Goal: Task Accomplishment & Management: Use online tool/utility

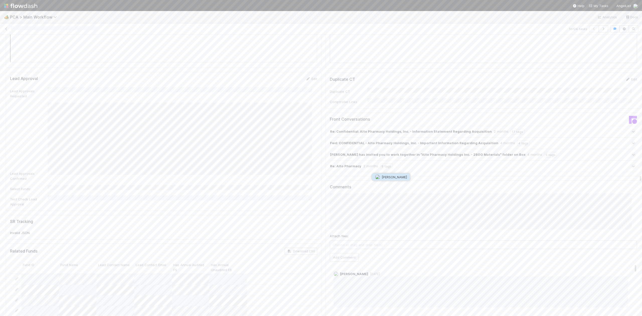
click at [390, 178] on span "[PERSON_NAME]" at bounding box center [394, 177] width 25 height 4
click at [131, 166] on div "Finance [MEDICAL_DATA] SLA Edit Finance [MEDICAL_DATA] Start Date Finance [MEDI…" at bounding box center [323, 205] width 639 height 1917
click at [340, 241] on span "Choose or drag and drop file(s)" at bounding box center [483, 245] width 307 height 8
click at [340, 220] on button "Add Comment" at bounding box center [344, 224] width 29 height 9
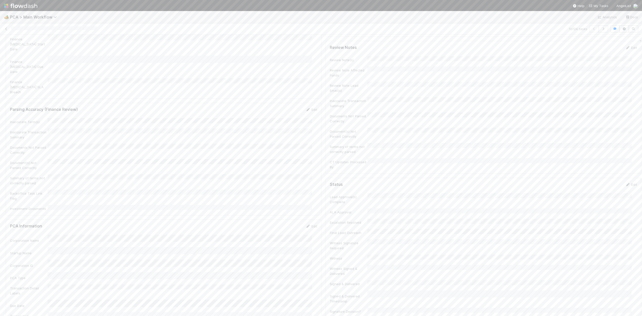
scroll to position [0, 0]
click at [620, 41] on link "Actions" at bounding box center [630, 43] width 21 height 9
click at [585, 68] on button "Move to Finance Review" at bounding box center [601, 67] width 81 height 7
click at [92, 43] on span "[PERSON_NAME]" at bounding box center [98, 43] width 25 height 4
click at [93, 56] on span "[PERSON_NAME]" at bounding box center [93, 56] width 25 height 4
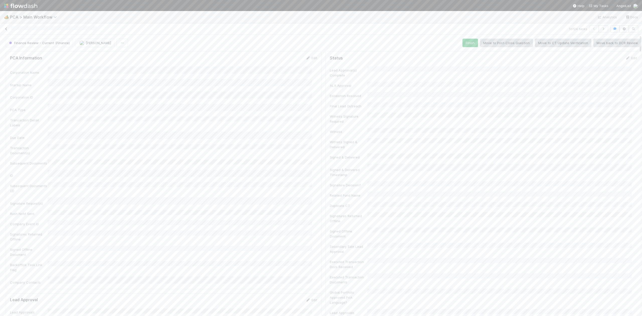
click at [5, 28] on icon at bounding box center [6, 28] width 5 height 3
click at [148, 52] on div "[PERSON_NAME]" at bounding box center [132, 49] width 51 height 10
click at [7, 30] on icon at bounding box center [6, 28] width 5 height 3
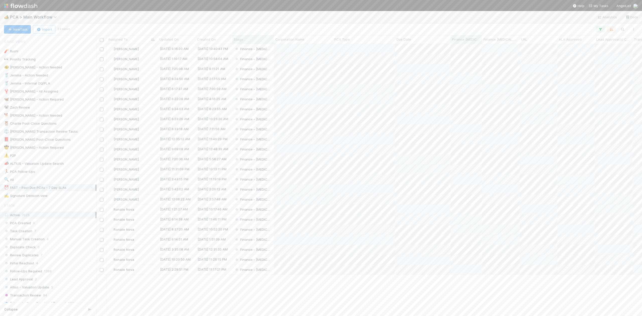
scroll to position [267, 540]
click at [146, 91] on div "[PERSON_NAME]" at bounding box center [132, 89] width 51 height 10
click at [6, 30] on icon at bounding box center [6, 28] width 5 height 3
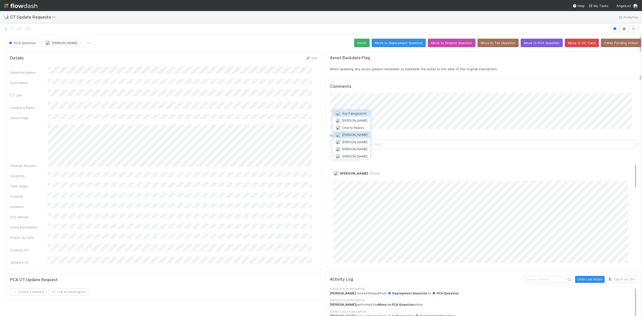
click at [356, 135] on span "[PERSON_NAME]" at bounding box center [354, 135] width 25 height 4
click at [342, 159] on button "Add Comment" at bounding box center [344, 156] width 29 height 9
click at [5, 6] on img at bounding box center [20, 6] width 33 height 9
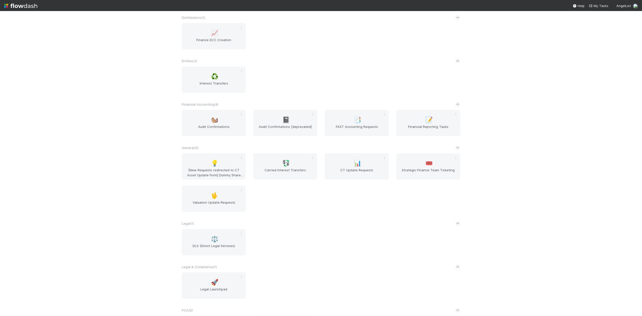
scroll to position [201, 0]
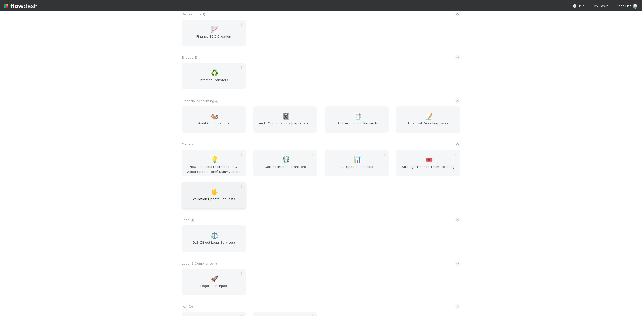
click at [217, 196] on div "🖖 Valuation Update Requests" at bounding box center [214, 195] width 64 height 26
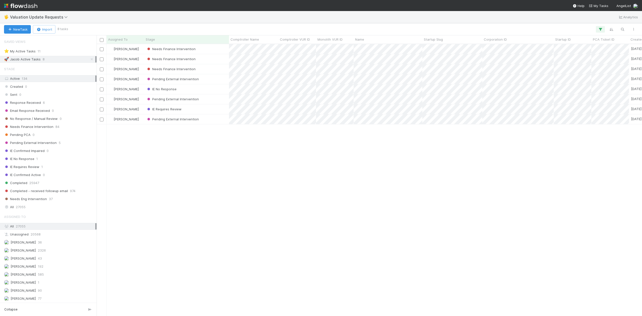
scroll to position [267, 540]
click at [37, 127] on span "Needs Finance Intervention" at bounding box center [28, 127] width 49 height 6
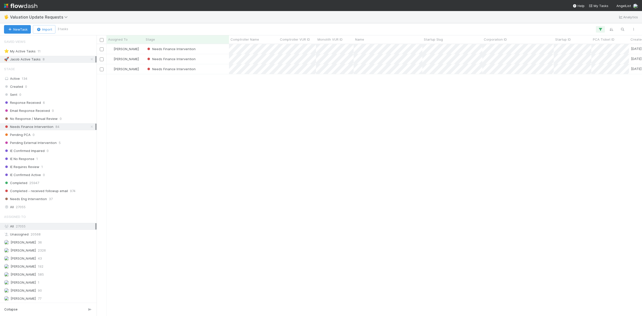
scroll to position [267, 540]
click at [89, 60] on icon at bounding box center [91, 59] width 5 height 3
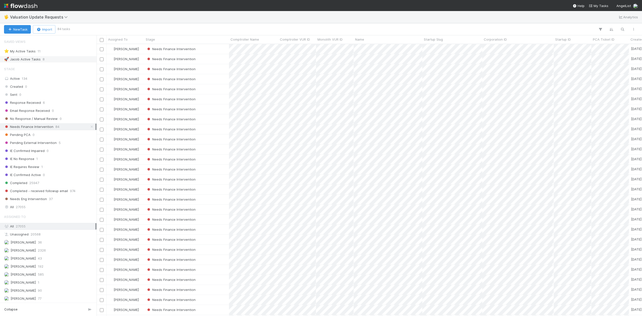
scroll to position [267, 540]
click at [122, 41] on span "Assigned To" at bounding box center [118, 39] width 20 height 5
click at [138, 50] on div "Sort A → Z" at bounding box center [137, 49] width 57 height 8
click at [220, 162] on div "Needs Finance Intervention" at bounding box center [186, 159] width 85 height 10
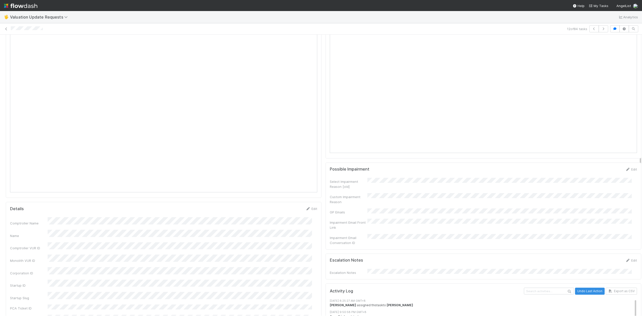
scroll to position [301, 0]
